Goal: Information Seeking & Learning: Learn about a topic

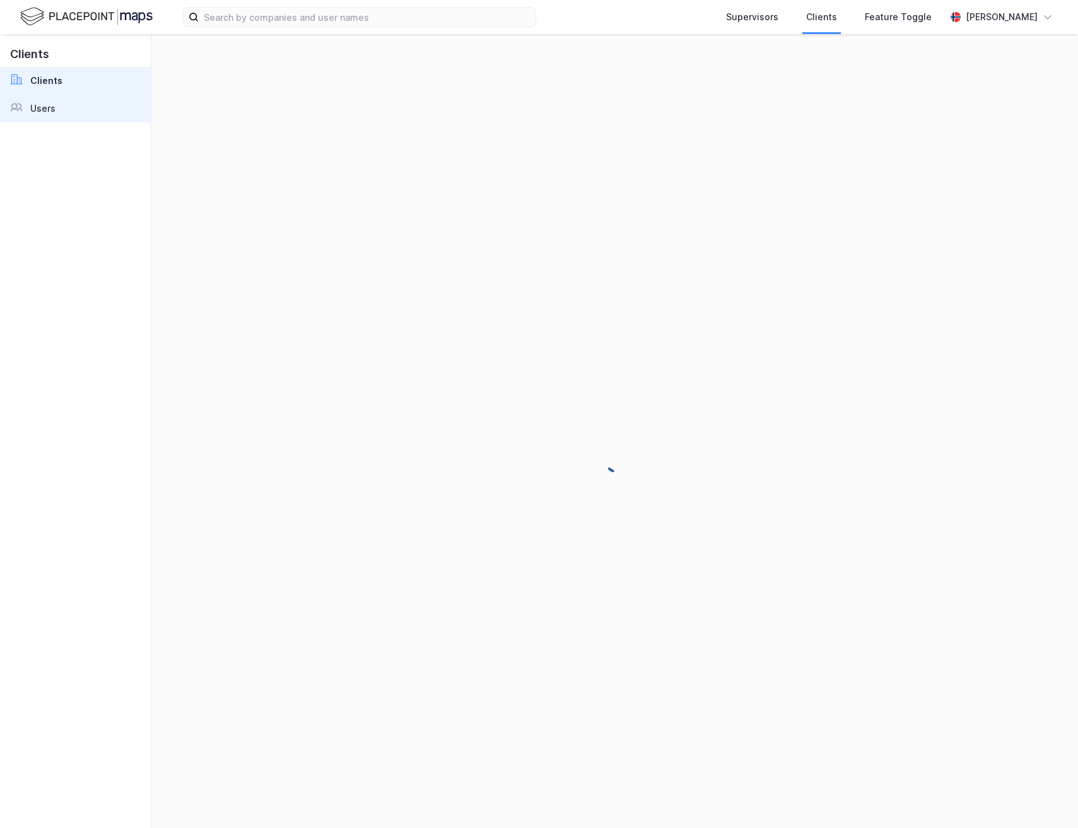
click at [97, 114] on link "Users" at bounding box center [75, 109] width 151 height 28
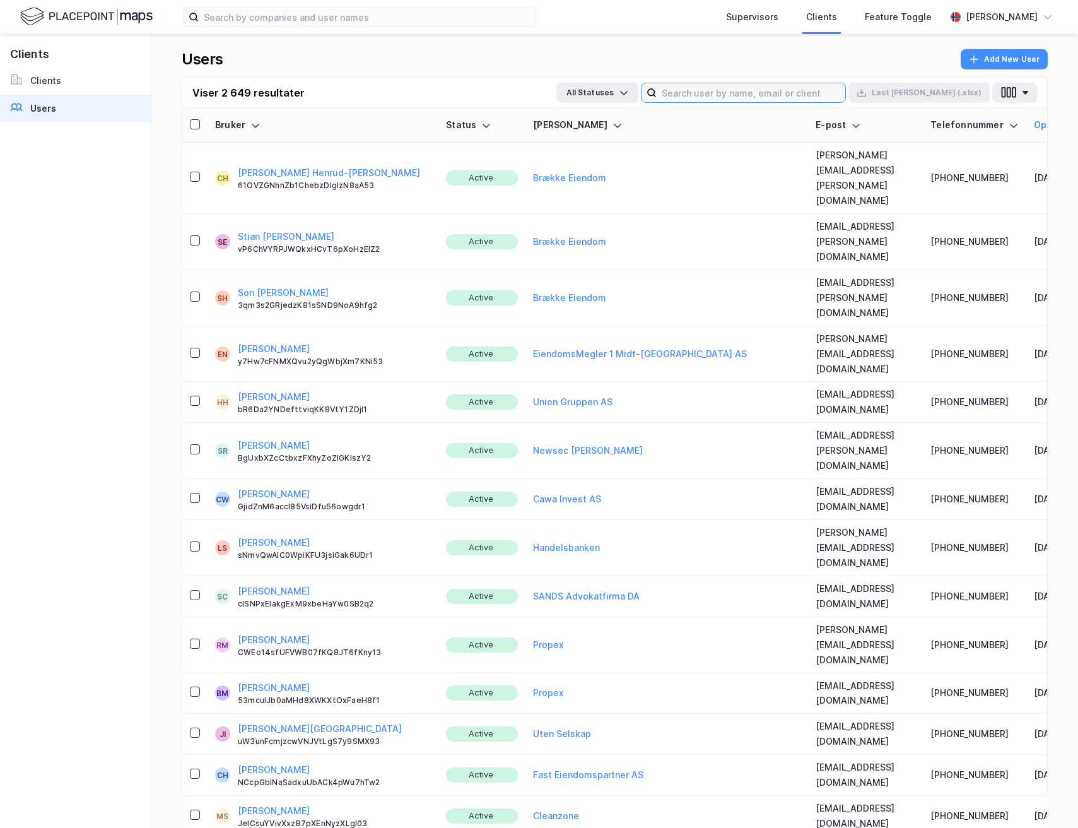
click at [771, 93] on input at bounding box center [751, 92] width 189 height 19
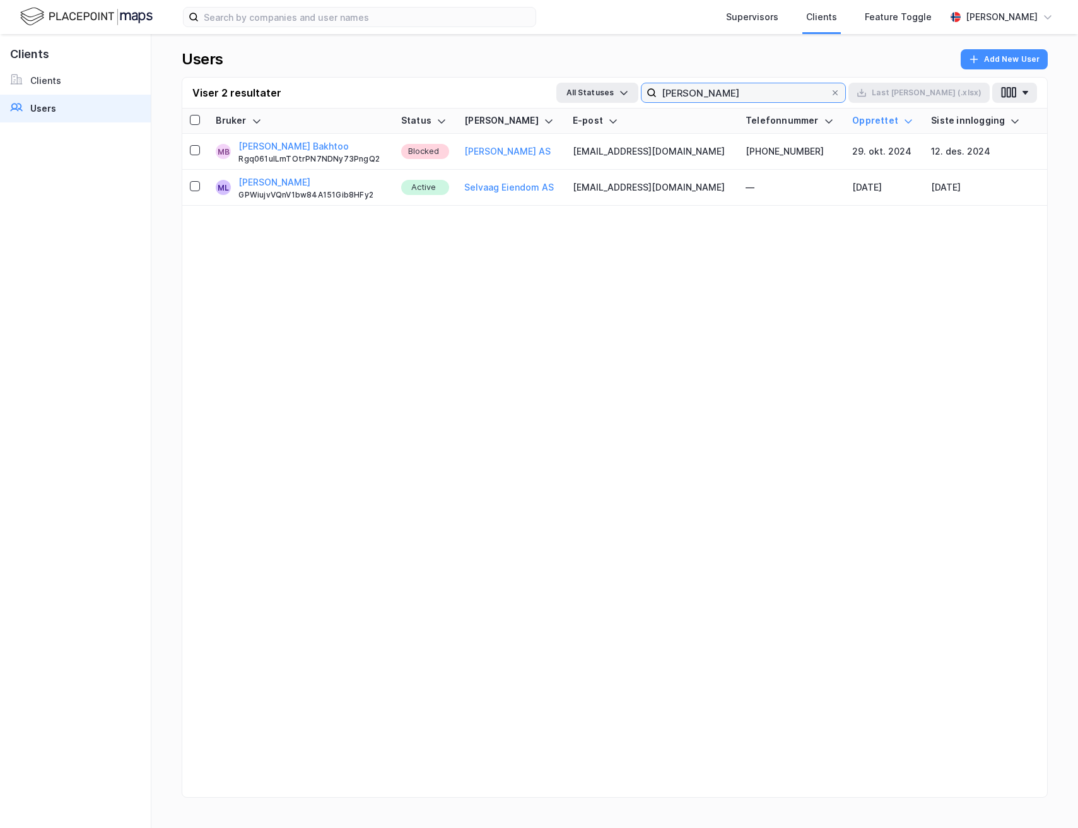
type input "mari lill"
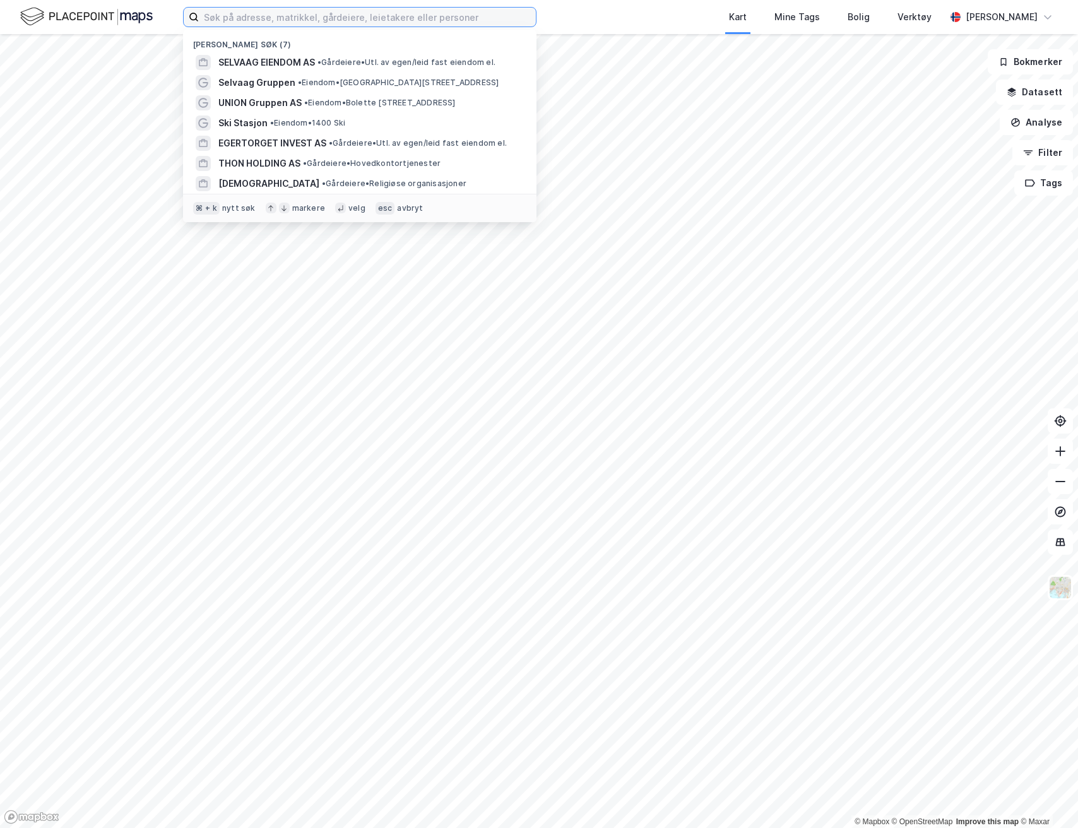
click at [266, 18] on input at bounding box center [367, 17] width 337 height 19
paste input "912700909"
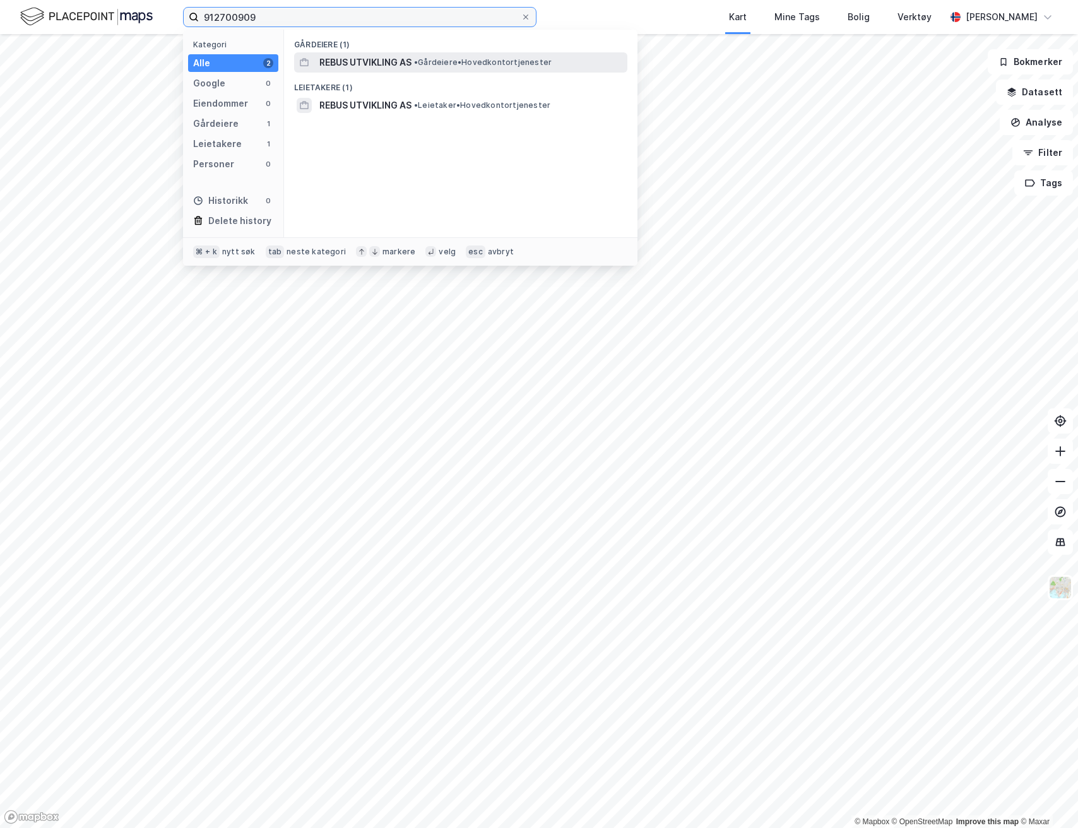
type input "912700909"
click at [386, 61] on span "REBUS UTVIKLING AS" at bounding box center [365, 62] width 92 height 15
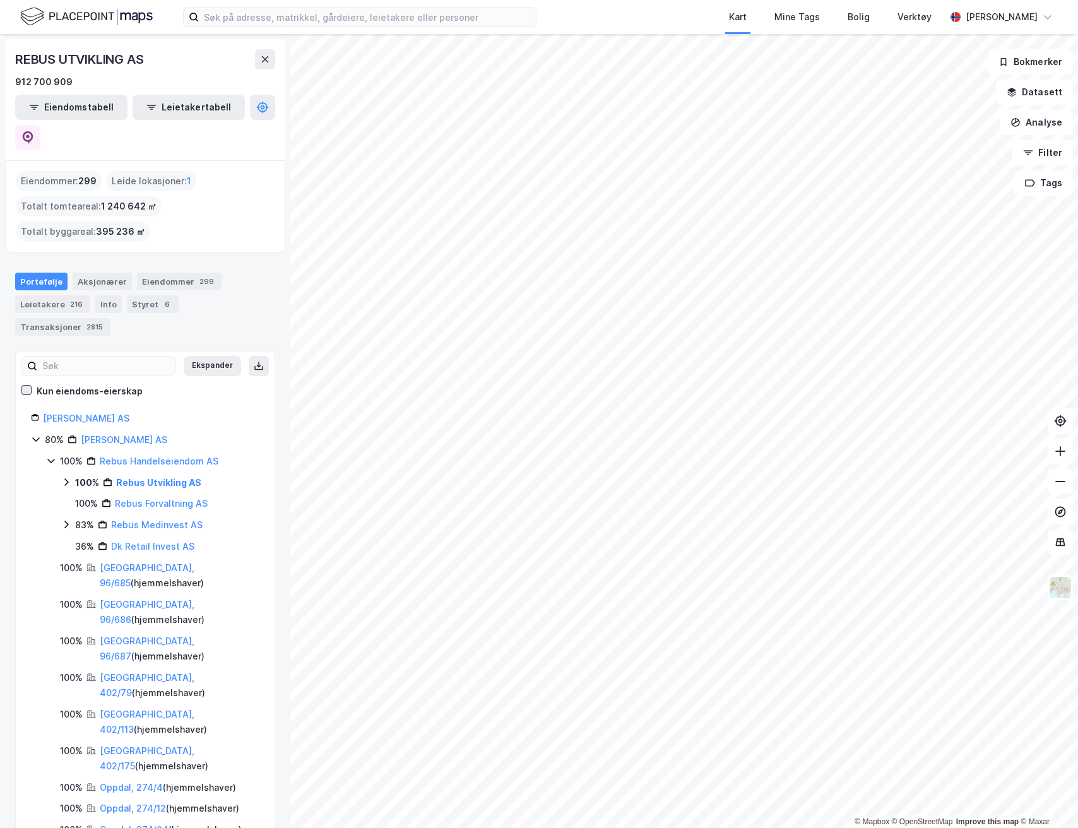
click at [26, 385] on icon at bounding box center [26, 389] width 9 height 9
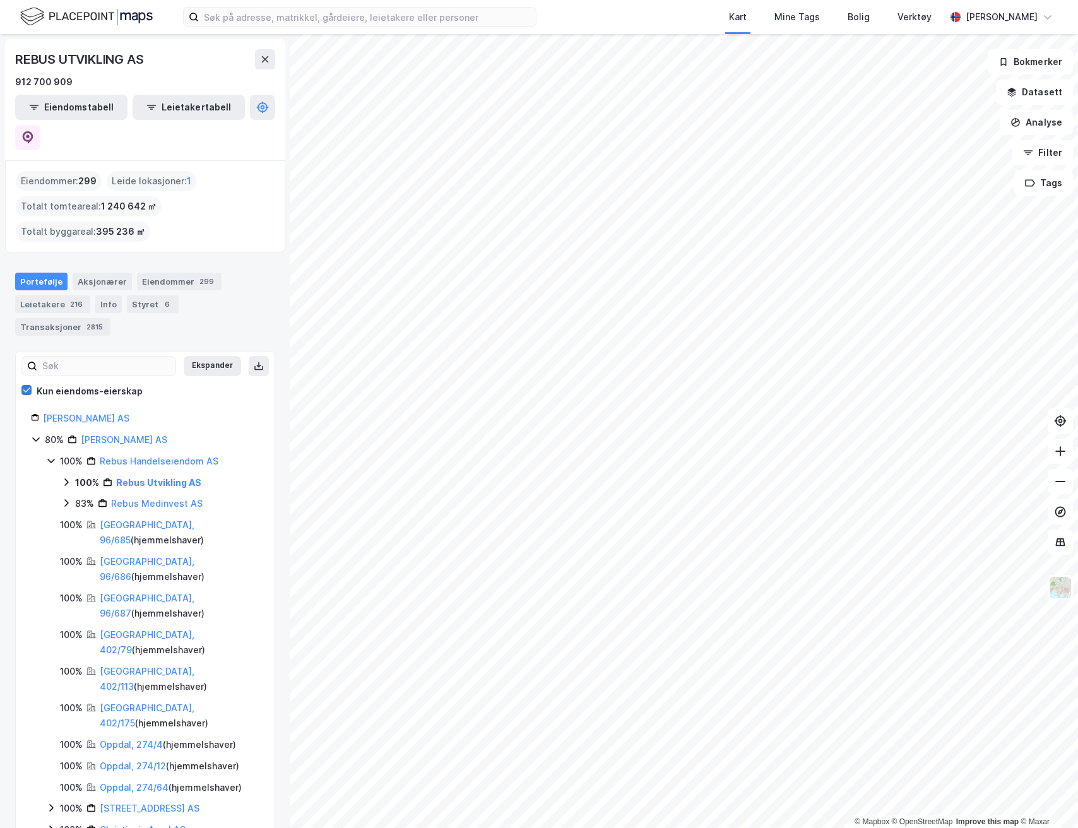
click at [26, 385] on icon at bounding box center [26, 389] width 9 height 9
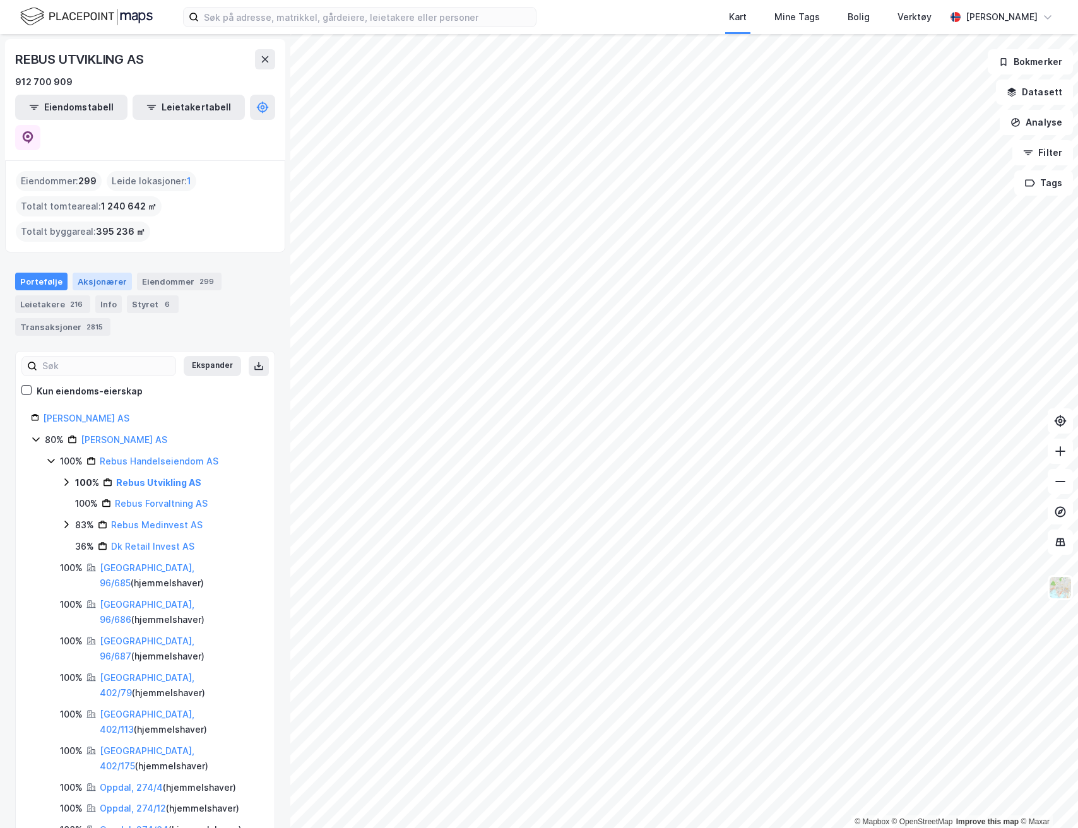
click at [103, 273] on div "Aksjonærer" at bounding box center [102, 282] width 59 height 18
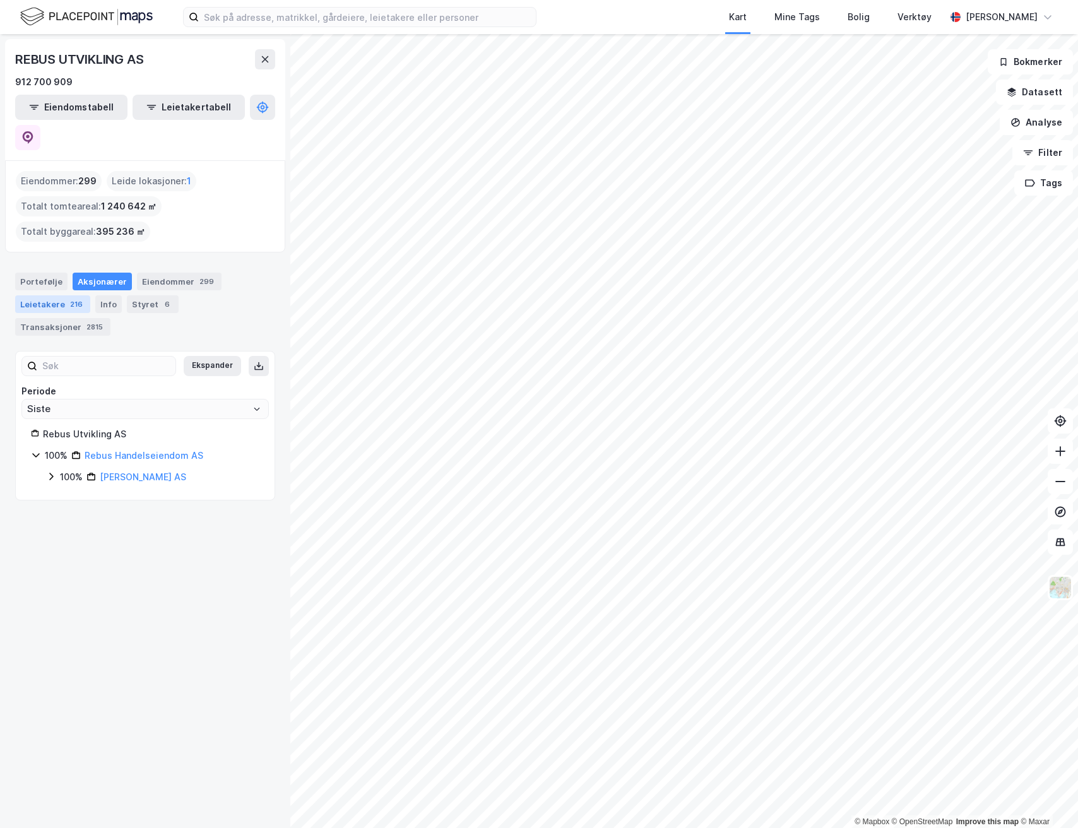
click at [74, 298] on div "216" at bounding box center [77, 304] width 18 height 13
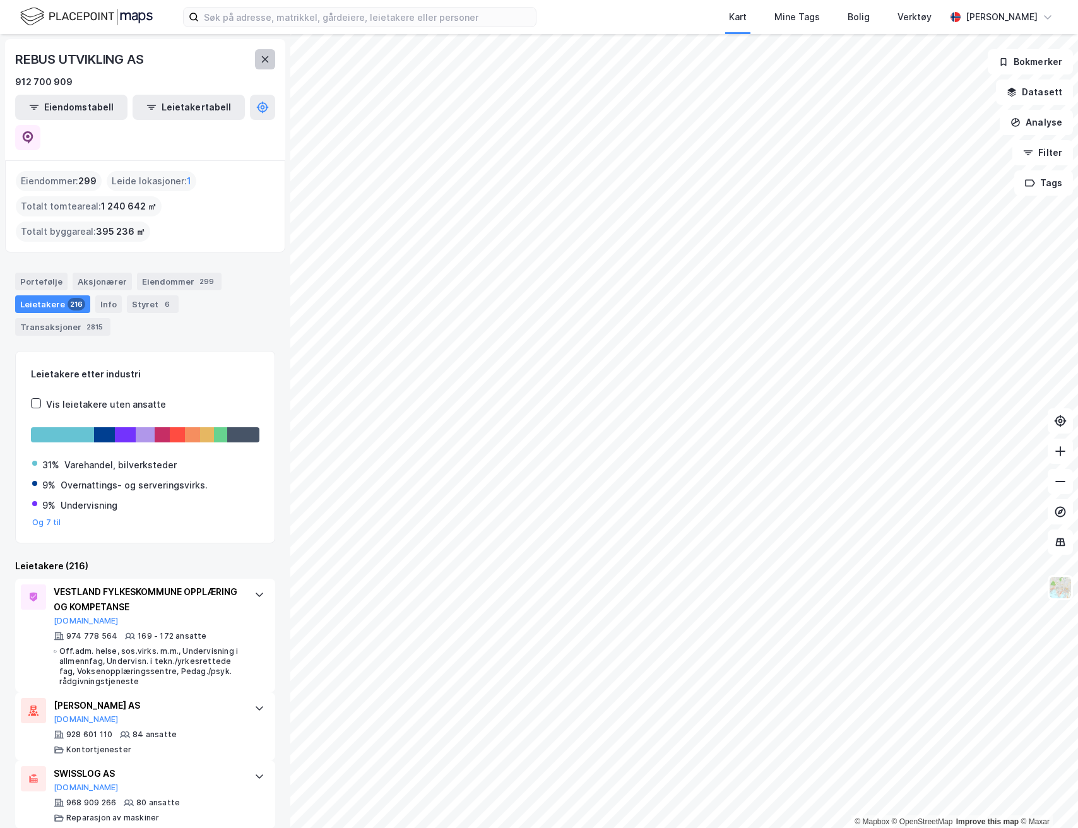
click at [260, 62] on icon at bounding box center [265, 59] width 10 height 10
